Goal: Transaction & Acquisition: Book appointment/travel/reservation

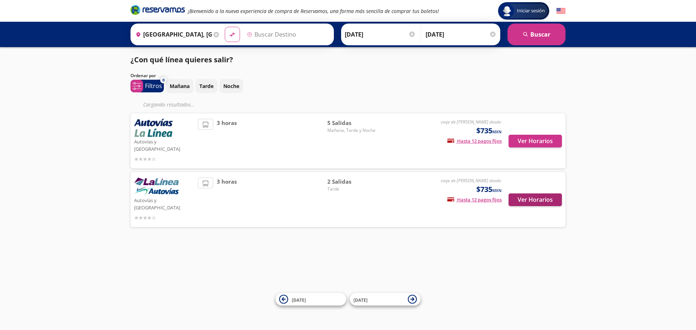
type input "[GEOGRAPHIC_DATA], [GEOGRAPHIC_DATA]"
click at [546, 139] on button "Ver Horarios" at bounding box center [535, 141] width 53 height 13
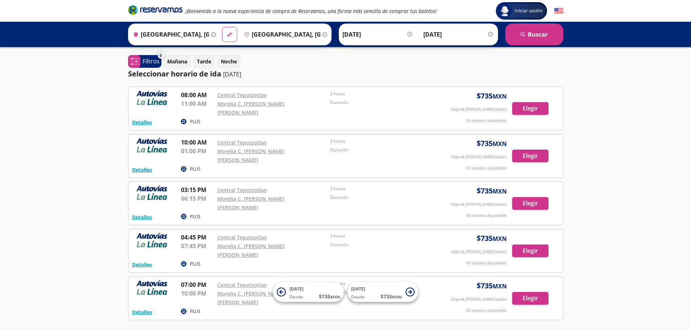
scroll to position [18, 0]
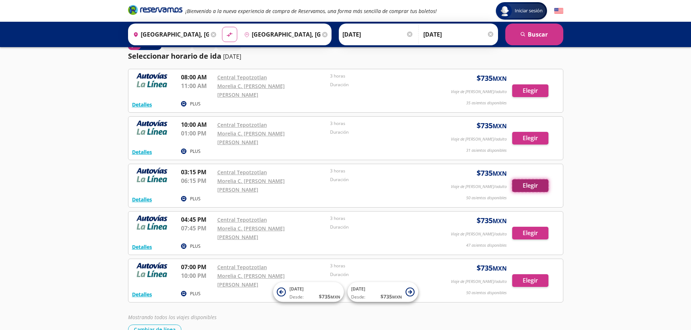
click at [532, 180] on button "Elegir" at bounding box center [530, 186] width 36 height 13
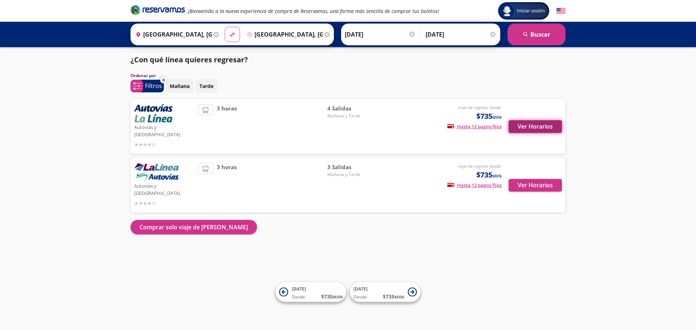
click at [541, 123] on button "Ver Horarios" at bounding box center [535, 126] width 53 height 13
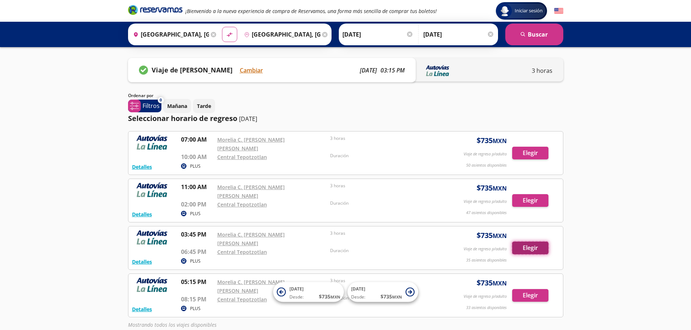
click at [523, 242] on button "Elegir" at bounding box center [530, 248] width 36 height 13
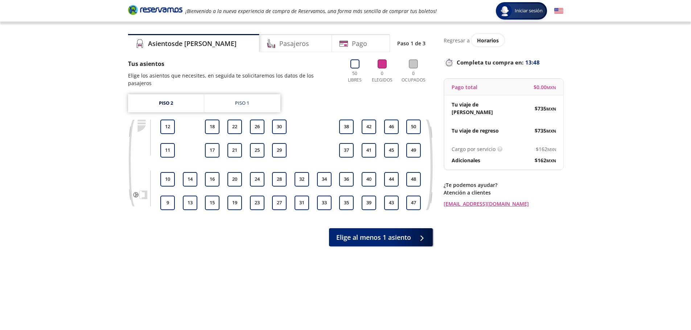
scroll to position [14, 0]
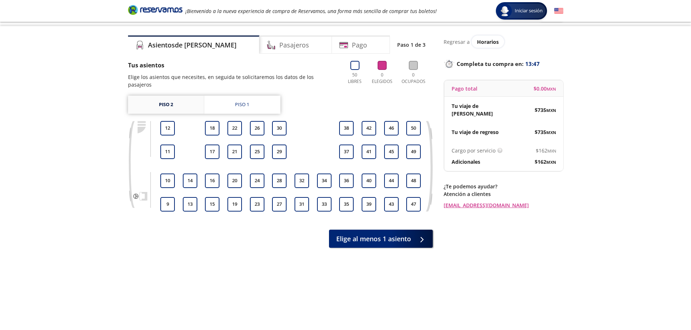
click at [188, 98] on link "Piso 2" at bounding box center [166, 105] width 76 height 18
click at [260, 197] on button "23" at bounding box center [257, 204] width 15 height 15
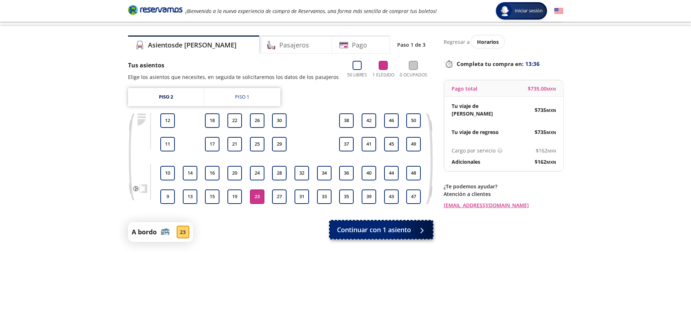
click at [396, 229] on span "Continuar con 1 asiento" at bounding box center [374, 230] width 74 height 10
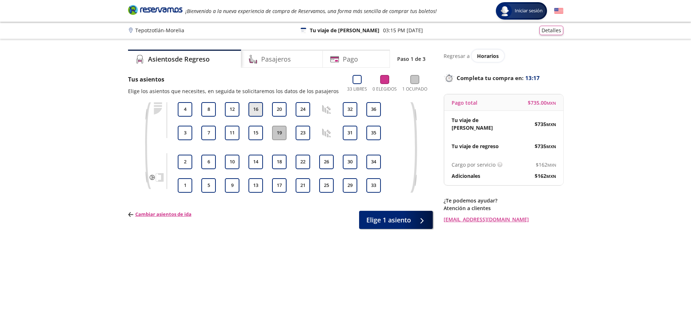
click at [257, 108] on button "16" at bounding box center [255, 109] width 15 height 15
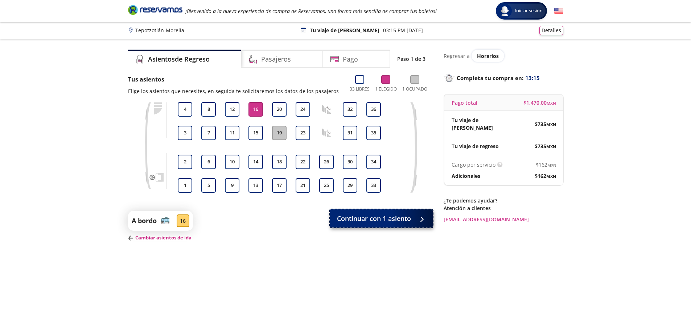
click at [392, 222] on span "Continuar con 1 asiento" at bounding box center [374, 219] width 74 height 10
